Goal: Communication & Community: Connect with others

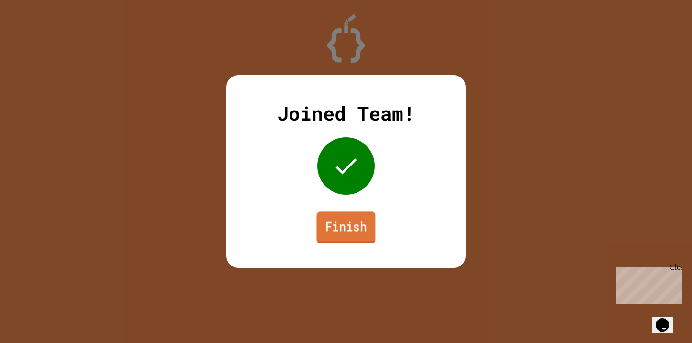
click at [342, 227] on link "Finish" at bounding box center [345, 227] width 59 height 32
